Goal: Task Accomplishment & Management: Manage account settings

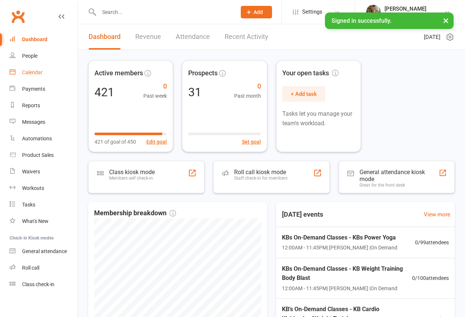
click at [26, 69] on link "Calendar" at bounding box center [44, 72] width 68 height 17
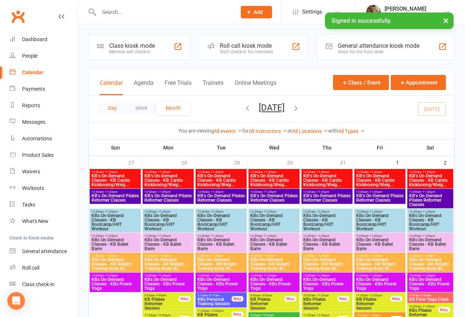
click at [112, 108] on button "Day" at bounding box center [112, 107] width 27 height 13
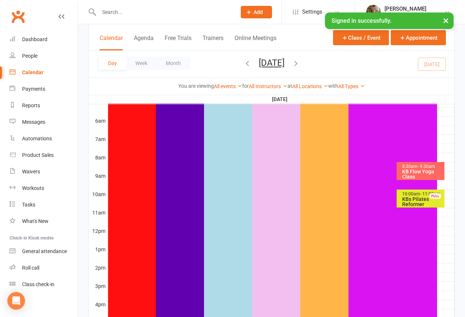
scroll to position [147, 0]
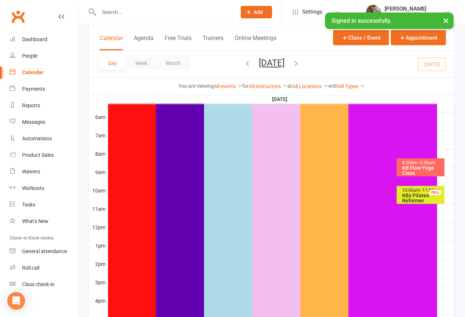
click at [397, 191] on div "10:00am - 11:00am KBs Pilates Reformer Session FULL" at bounding box center [420, 195] width 48 height 18
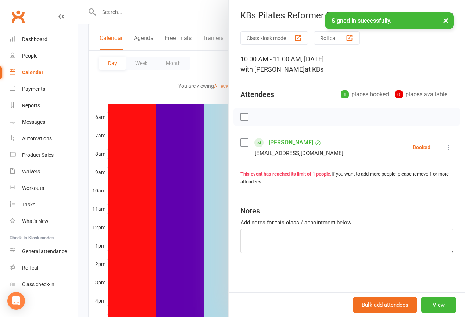
click at [446, 148] on icon at bounding box center [448, 147] width 7 height 7
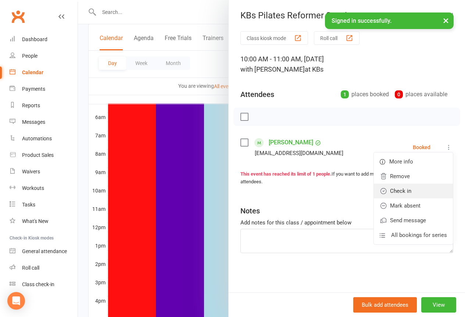
click at [399, 191] on link "Check in" at bounding box center [413, 191] width 79 height 15
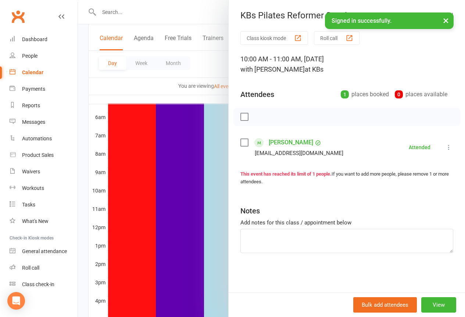
click at [444, 20] on button "×" at bounding box center [445, 20] width 13 height 16
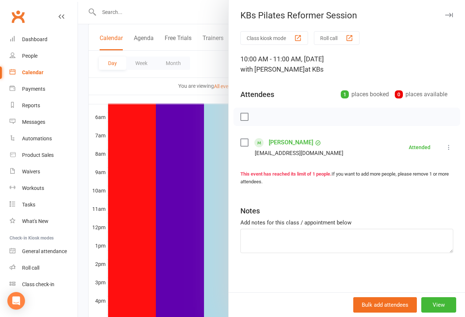
click at [445, 15] on icon "button" at bounding box center [449, 15] width 8 height 4
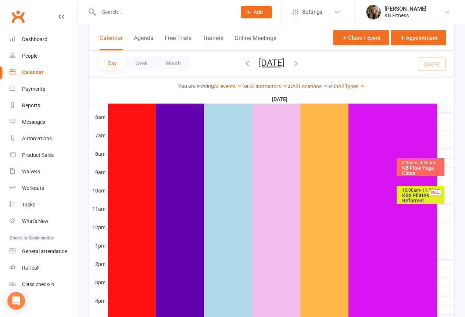
click at [414, 163] on div "8:30am - 9:30am" at bounding box center [423, 163] width 42 height 5
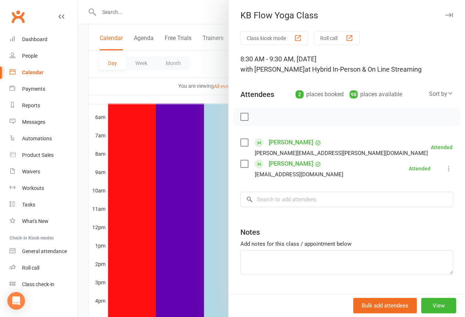
click at [445, 16] on icon "button" at bounding box center [449, 15] width 8 height 4
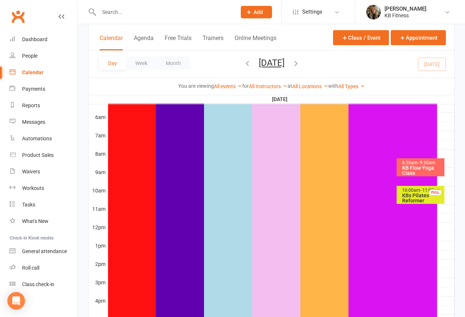
click at [300, 64] on icon "button" at bounding box center [296, 63] width 8 height 8
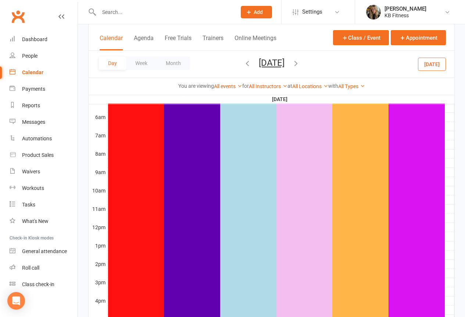
click at [300, 64] on icon "button" at bounding box center [296, 63] width 8 height 8
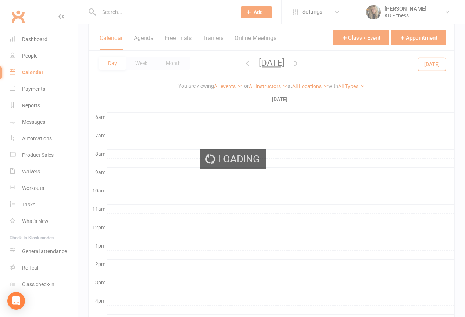
click at [326, 64] on ui-view "Prospect Member Non-attending contact Class / event Appointment Task Membership…" at bounding box center [232, 154] width 465 height 599
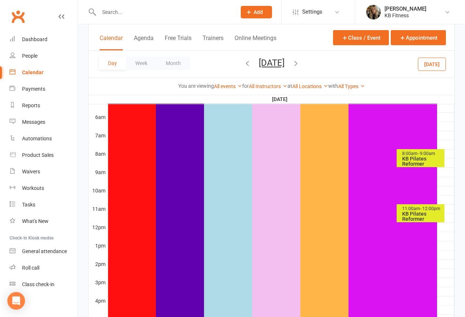
click at [300, 64] on icon "button" at bounding box center [296, 63] width 8 height 8
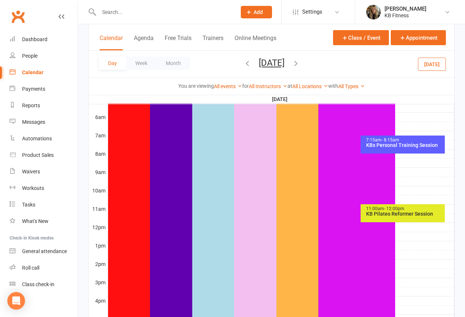
click at [300, 64] on icon "button" at bounding box center [296, 63] width 8 height 8
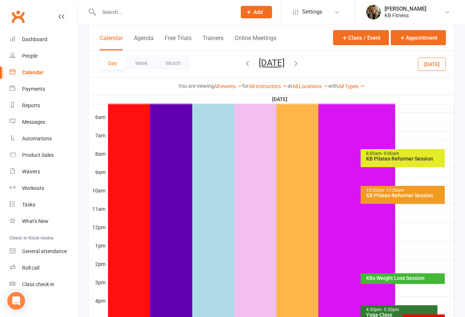
click at [326, 64] on ui-view "Prospect Member Non-attending contact Class / event Appointment Task Membership…" at bounding box center [232, 154] width 465 height 599
click at [300, 65] on icon "button" at bounding box center [296, 63] width 8 height 8
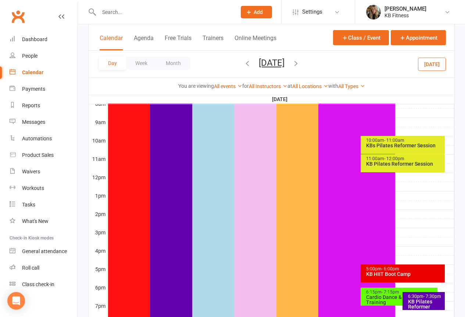
scroll to position [257, 0]
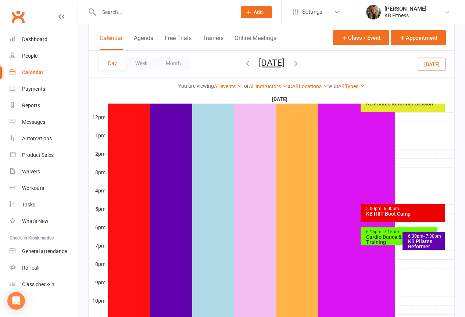
click at [370, 210] on div "5:00pm - 6:00pm" at bounding box center [405, 208] width 78 height 5
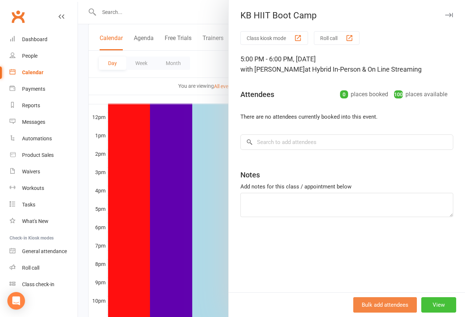
drag, startPoint x: 427, startPoint y: 306, endPoint x: 431, endPoint y: 301, distance: 6.0
click at [427, 306] on button "View" at bounding box center [438, 304] width 35 height 15
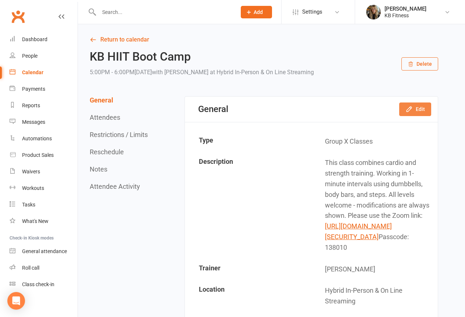
click at [418, 109] on button "Edit" at bounding box center [415, 108] width 32 height 13
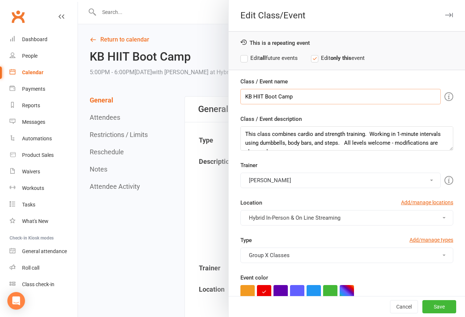
click at [307, 93] on input "KB HIIT Boot Camp" at bounding box center [340, 96] width 200 height 15
type input "KB Flow Yoga Class"
drag, startPoint x: 238, startPoint y: 133, endPoint x: 363, endPoint y: 136, distance: 124.9
click at [363, 136] on textarea "This class combines cardio and strength training. Working in 1-minute intervals…" at bounding box center [346, 138] width 213 height 24
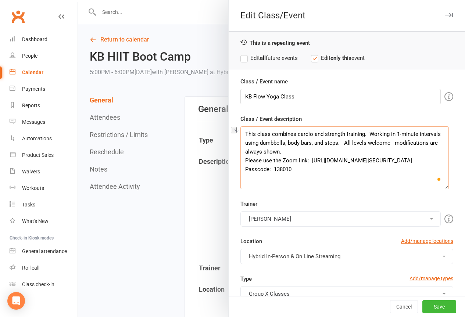
drag, startPoint x: 438, startPoint y: 149, endPoint x: 439, endPoint y: 187, distance: 38.6
click at [439, 187] on textarea "This class combines cardio and strength training. Working in 1-minute intervals…" at bounding box center [344, 157] width 208 height 63
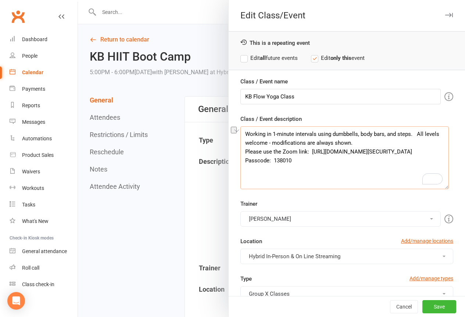
drag, startPoint x: 408, startPoint y: 135, endPoint x: 240, endPoint y: 134, distance: 167.9
click at [240, 134] on textarea "Working in 1-minute intervals using dumbbells, body bars, and steps. All levels…" at bounding box center [344, 157] width 208 height 63
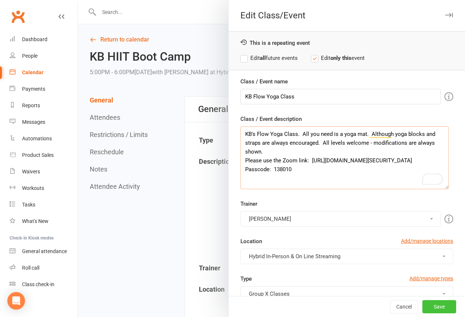
type textarea "KB's Flow Yoga Class. All you need is a yoga mat. Although yoga blocks and stra…"
click at [426, 306] on button "Save" at bounding box center [439, 306] width 34 height 13
